Goal: Task Accomplishment & Management: Use online tool/utility

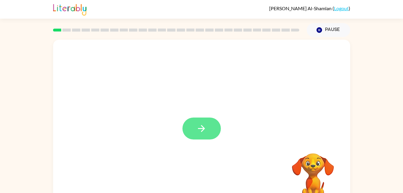
click at [203, 133] on icon "button" at bounding box center [201, 128] width 10 height 10
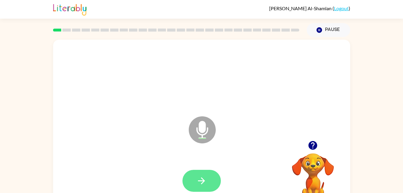
click at [208, 181] on button "button" at bounding box center [201, 180] width 38 height 22
click at [204, 186] on button "button" at bounding box center [201, 180] width 38 height 22
click at [211, 177] on div at bounding box center [201, 180] width 285 height 49
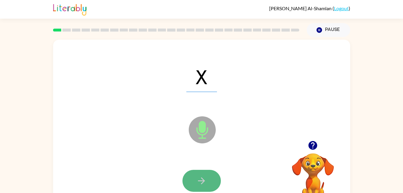
click at [198, 179] on icon "button" at bounding box center [201, 180] width 10 height 10
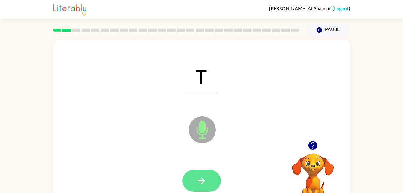
click at [203, 176] on icon "button" at bounding box center [201, 180] width 10 height 10
click at [202, 178] on icon "button" at bounding box center [201, 180] width 7 height 7
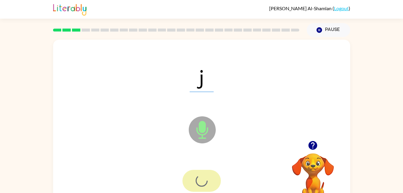
click at [202, 184] on div at bounding box center [201, 180] width 38 height 22
click at [209, 181] on div at bounding box center [201, 180] width 38 height 22
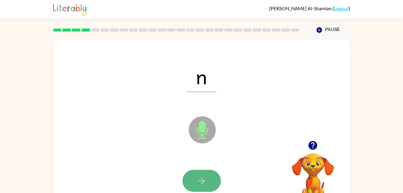
click at [198, 178] on icon "button" at bounding box center [201, 180] width 10 height 10
click at [198, 174] on div at bounding box center [201, 180] width 38 height 22
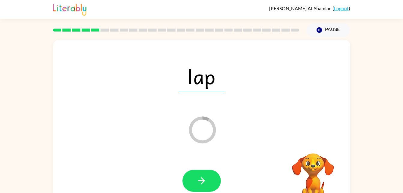
click at [199, 163] on div at bounding box center [201, 180] width 285 height 49
click at [209, 176] on button "button" at bounding box center [201, 180] width 38 height 22
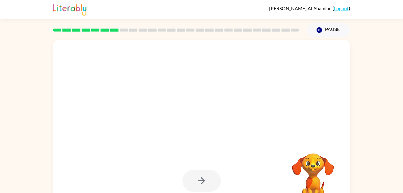
click at [192, 178] on div at bounding box center [201, 180] width 38 height 22
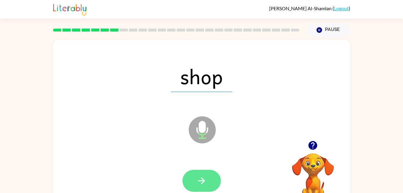
click at [205, 175] on icon "button" at bounding box center [201, 180] width 10 height 10
click at [215, 176] on button "button" at bounding box center [201, 180] width 38 height 22
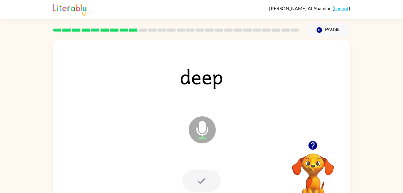
click at [212, 175] on div at bounding box center [201, 180] width 38 height 22
click at [206, 190] on div at bounding box center [201, 180] width 38 height 22
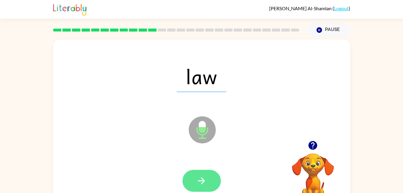
click at [196, 172] on button "button" at bounding box center [201, 180] width 38 height 22
click at [196, 186] on button "button" at bounding box center [201, 180] width 38 height 22
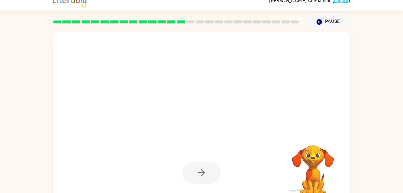
scroll to position [18, 0]
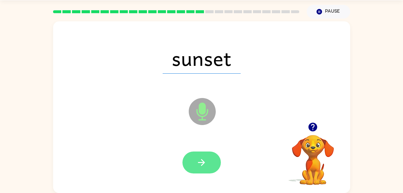
click at [210, 165] on button "button" at bounding box center [201, 162] width 38 height 22
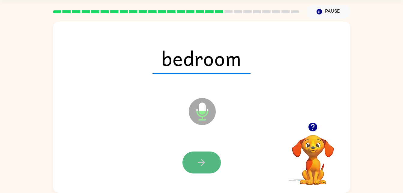
click at [199, 155] on button "button" at bounding box center [201, 162] width 38 height 22
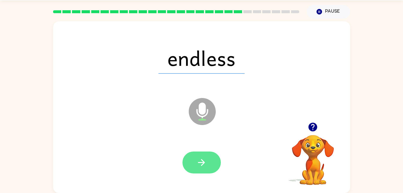
click at [209, 166] on button "button" at bounding box center [201, 162] width 38 height 22
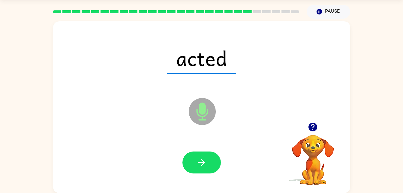
scroll to position [11, 0]
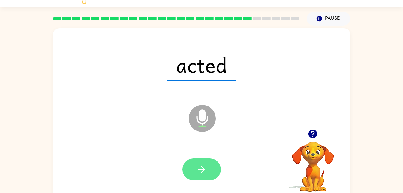
click at [187, 162] on button "button" at bounding box center [201, 169] width 38 height 22
click at [203, 170] on icon "button" at bounding box center [201, 169] width 10 height 10
click at [211, 162] on button "button" at bounding box center [201, 169] width 38 height 22
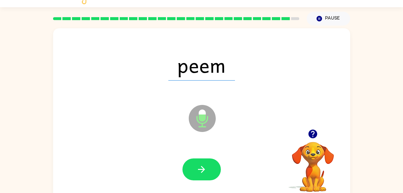
click at [220, 177] on div at bounding box center [201, 169] width 38 height 22
click at [208, 166] on button "button" at bounding box center [201, 169] width 38 height 22
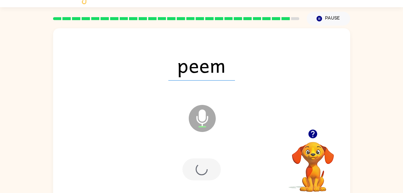
click at [210, 167] on div at bounding box center [201, 169] width 38 height 22
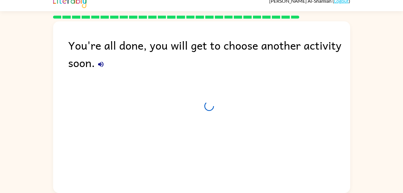
scroll to position [7, 0]
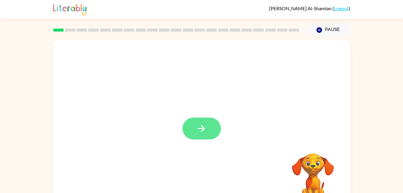
click at [215, 133] on button "button" at bounding box center [201, 128] width 38 height 22
click at [209, 124] on div at bounding box center [187, 115] width 256 height 22
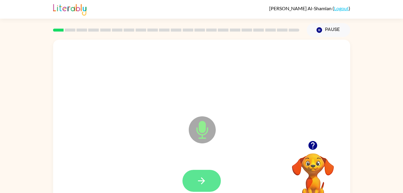
click at [211, 182] on button "button" at bounding box center [201, 180] width 38 height 22
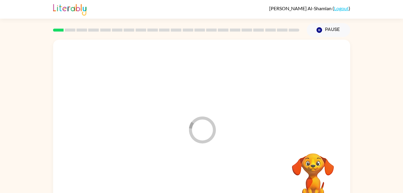
click at [202, 181] on div at bounding box center [201, 180] width 285 height 49
click at [198, 190] on div at bounding box center [201, 180] width 285 height 49
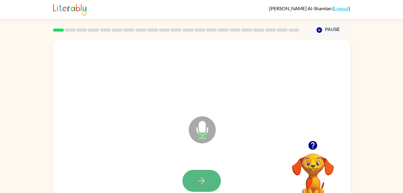
click at [191, 183] on button "button" at bounding box center [201, 180] width 38 height 22
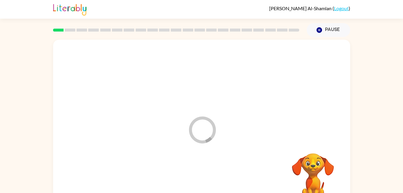
click at [192, 184] on div at bounding box center [201, 180] width 285 height 49
click at [195, 173] on div at bounding box center [201, 180] width 285 height 49
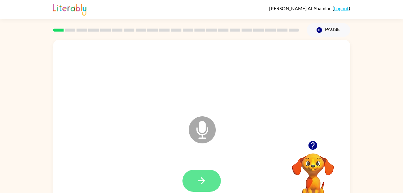
click at [203, 190] on button "button" at bounding box center [201, 180] width 38 height 22
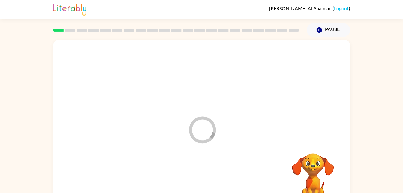
click at [200, 184] on div at bounding box center [201, 180] width 285 height 49
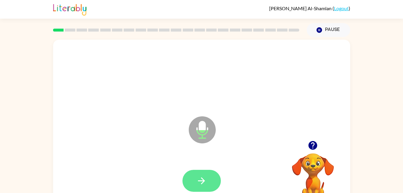
click at [204, 176] on icon "button" at bounding box center [201, 180] width 10 height 10
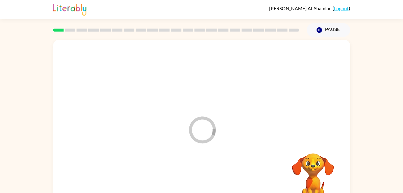
click at [205, 177] on div at bounding box center [201, 180] width 285 height 49
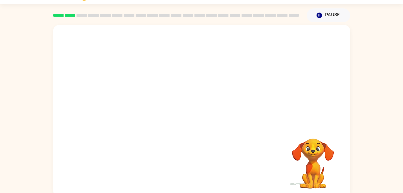
scroll to position [16, 0]
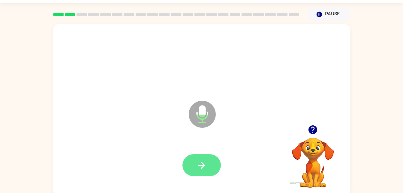
click at [202, 161] on icon "button" at bounding box center [201, 165] width 10 height 10
click at [201, 154] on button "button" at bounding box center [201, 165] width 38 height 22
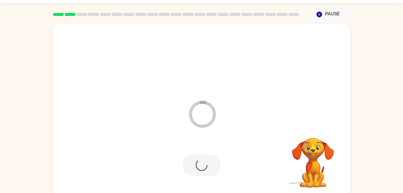
click at [204, 166] on div at bounding box center [201, 165] width 38 height 22
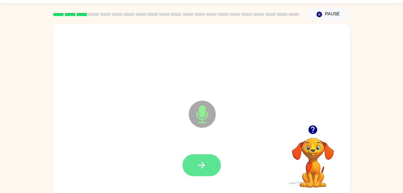
click at [208, 160] on button "button" at bounding box center [201, 165] width 38 height 22
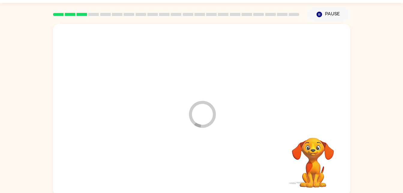
click at [202, 167] on div at bounding box center [201, 164] width 285 height 49
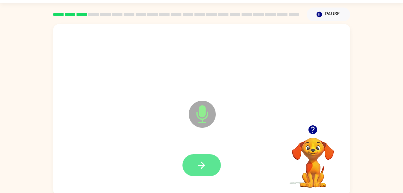
click at [203, 161] on icon "button" at bounding box center [201, 165] width 10 height 10
click at [210, 158] on button "button" at bounding box center [201, 165] width 38 height 22
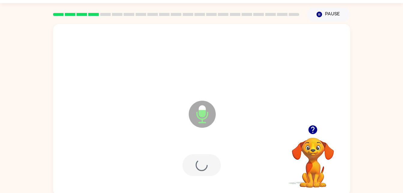
click at [208, 161] on div at bounding box center [201, 164] width 285 height 49
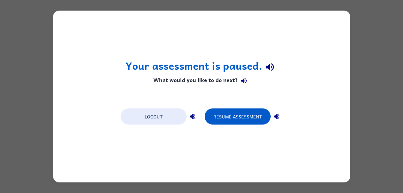
scroll to position [0, 0]
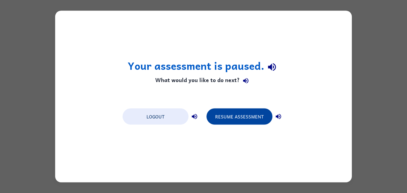
click at [241, 112] on button "Resume Assessment" at bounding box center [240, 116] width 66 height 16
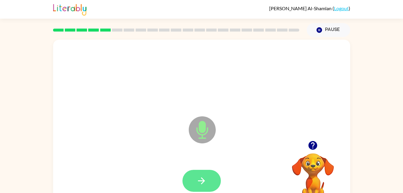
click at [197, 183] on icon "button" at bounding box center [201, 180] width 10 height 10
click at [197, 182] on icon "button" at bounding box center [201, 180] width 10 height 10
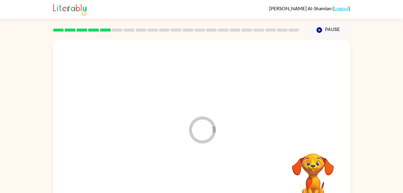
click at [201, 167] on div at bounding box center [201, 180] width 285 height 49
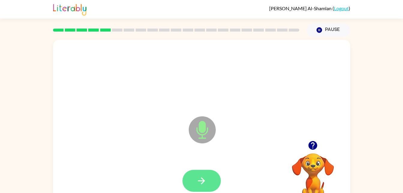
click at [198, 177] on icon "button" at bounding box center [201, 180] width 10 height 10
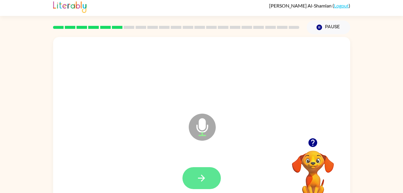
click at [194, 178] on button "button" at bounding box center [201, 178] width 38 height 22
click at [188, 177] on div at bounding box center [201, 178] width 38 height 22
click at [191, 172] on div at bounding box center [201, 178] width 38 height 22
click at [201, 176] on icon "button" at bounding box center [201, 177] width 10 height 10
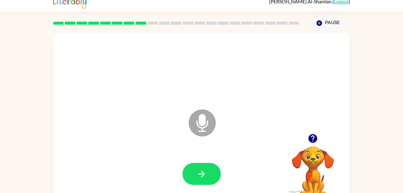
scroll to position [7, 0]
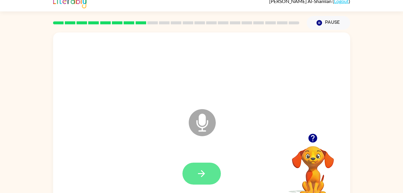
click at [192, 171] on button "button" at bounding box center [201, 173] width 38 height 22
click at [192, 169] on div at bounding box center [201, 173] width 38 height 22
click at [192, 165] on div at bounding box center [201, 173] width 38 height 22
click at [190, 165] on div at bounding box center [201, 173] width 38 height 22
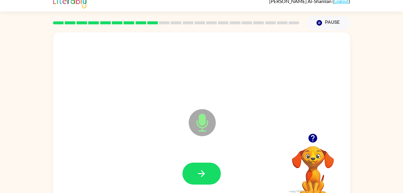
click at [247, 172] on div at bounding box center [201, 173] width 285 height 49
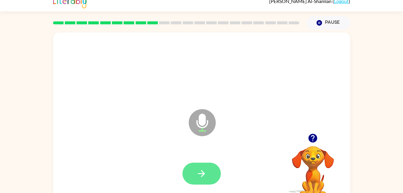
click at [197, 172] on icon "button" at bounding box center [201, 173] width 10 height 10
click at [194, 165] on button "button" at bounding box center [201, 173] width 38 height 22
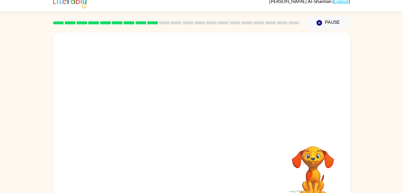
click at [195, 151] on div at bounding box center [201, 173] width 285 height 49
click at [194, 156] on div at bounding box center [201, 173] width 285 height 49
click at [190, 152] on div at bounding box center [201, 173] width 285 height 49
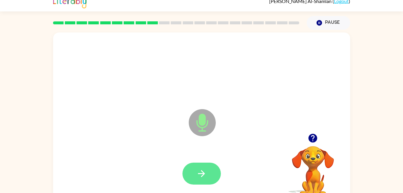
click at [193, 172] on button "button" at bounding box center [201, 173] width 38 height 22
click at [219, 167] on div at bounding box center [201, 173] width 38 height 22
click at [210, 164] on button "button" at bounding box center [201, 173] width 38 height 22
click at [194, 165] on button "button" at bounding box center [201, 173] width 38 height 22
click at [191, 164] on button "button" at bounding box center [201, 173] width 38 height 22
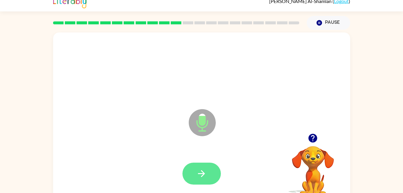
click at [199, 184] on button "button" at bounding box center [201, 173] width 38 height 22
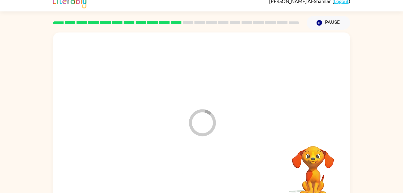
click at [195, 171] on div at bounding box center [201, 173] width 285 height 49
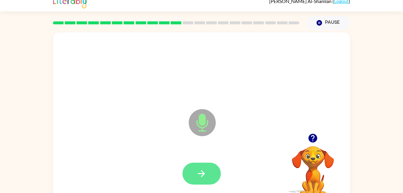
click at [190, 166] on button "button" at bounding box center [201, 173] width 38 height 22
click at [201, 174] on div at bounding box center [201, 173] width 38 height 22
click at [198, 169] on icon "button" at bounding box center [201, 173] width 10 height 10
click at [208, 168] on button "button" at bounding box center [201, 173] width 38 height 22
click at [200, 180] on button "button" at bounding box center [201, 173] width 38 height 22
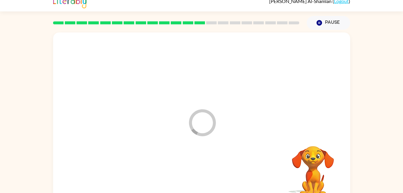
click at [202, 172] on div at bounding box center [201, 173] width 285 height 49
click at [210, 165] on div at bounding box center [201, 173] width 285 height 49
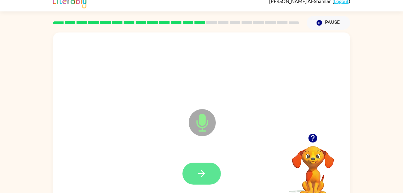
click at [209, 170] on button "button" at bounding box center [201, 173] width 38 height 22
click at [202, 162] on button "button" at bounding box center [201, 173] width 38 height 22
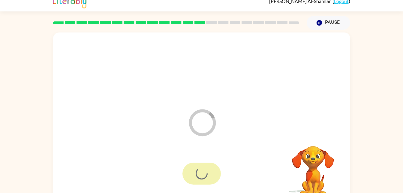
scroll to position [8, 0]
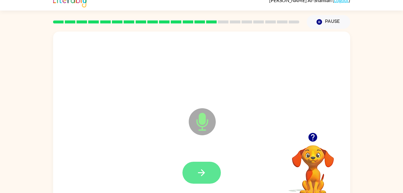
click at [203, 173] on icon "button" at bounding box center [201, 172] width 10 height 10
click at [211, 158] on div at bounding box center [201, 172] width 285 height 49
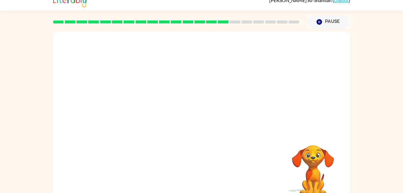
click at [201, 168] on div at bounding box center [201, 172] width 285 height 49
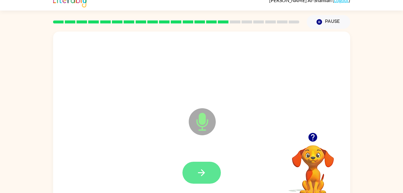
click at [200, 164] on button "button" at bounding box center [201, 172] width 38 height 22
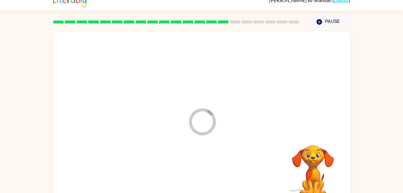
click at [197, 187] on div at bounding box center [201, 172] width 285 height 49
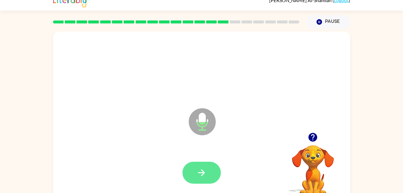
click at [200, 172] on icon "button" at bounding box center [201, 172] width 10 height 10
click at [196, 170] on button "button" at bounding box center [201, 172] width 38 height 22
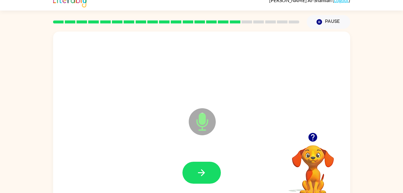
scroll to position [3, 0]
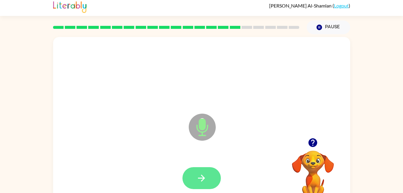
click at [207, 172] on button "button" at bounding box center [201, 178] width 38 height 22
click at [199, 173] on icon "button" at bounding box center [201, 177] width 10 height 10
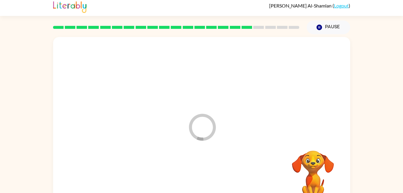
click at [199, 173] on div at bounding box center [201, 177] width 285 height 49
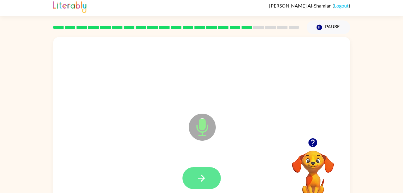
click at [198, 181] on icon "button" at bounding box center [201, 177] width 10 height 10
click at [202, 172] on button "button" at bounding box center [201, 178] width 38 height 22
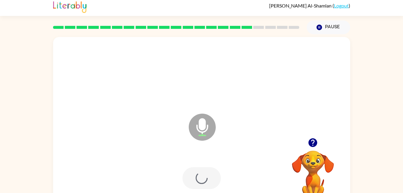
click at [187, 180] on div at bounding box center [201, 178] width 38 height 22
click at [238, 126] on div "Microphone The Microphone is here when it is your turn to talk" at bounding box center [201, 122] width 297 height 171
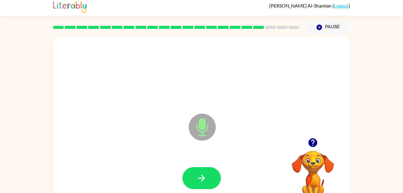
click at [183, 184] on div at bounding box center [201, 178] width 38 height 22
click at [208, 173] on button "button" at bounding box center [201, 178] width 38 height 22
click at [206, 176] on icon "button" at bounding box center [201, 177] width 10 height 10
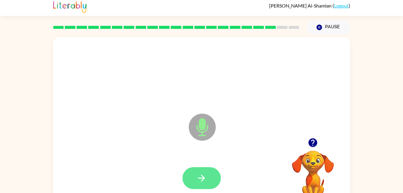
click at [203, 178] on icon "button" at bounding box center [201, 177] width 10 height 10
click at [206, 179] on icon "button" at bounding box center [201, 177] width 10 height 10
click at [204, 178] on div at bounding box center [201, 178] width 38 height 22
click at [187, 170] on button "button" at bounding box center [201, 178] width 38 height 22
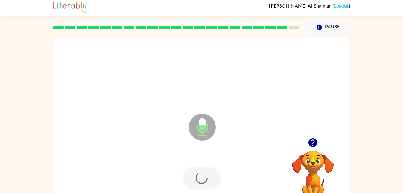
click at [190, 173] on div at bounding box center [201, 177] width 285 height 49
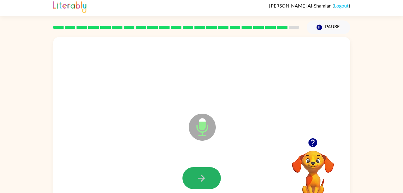
scroll to position [4, 0]
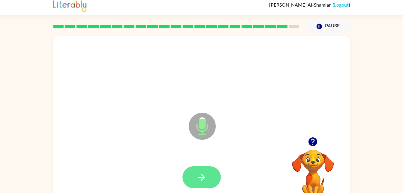
click at [196, 172] on icon "button" at bounding box center [201, 177] width 10 height 10
click at [193, 182] on div at bounding box center [201, 177] width 38 height 22
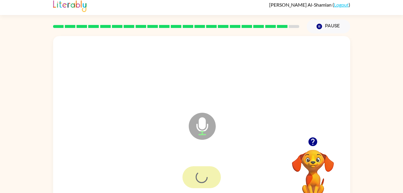
click at [196, 177] on div at bounding box center [201, 177] width 38 height 22
click at [205, 173] on div at bounding box center [201, 177] width 38 height 22
